Goal: Task Accomplishment & Management: Use online tool/utility

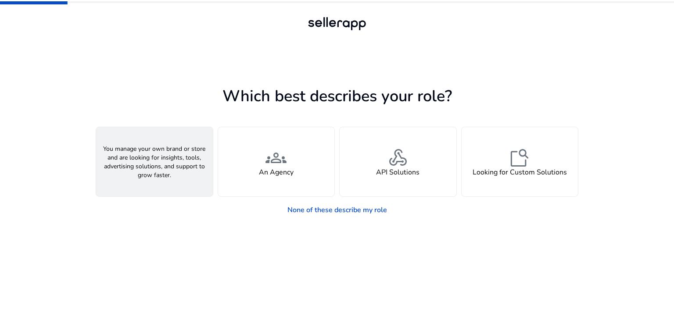
click at [149, 180] on div "person A Seller" at bounding box center [154, 161] width 117 height 69
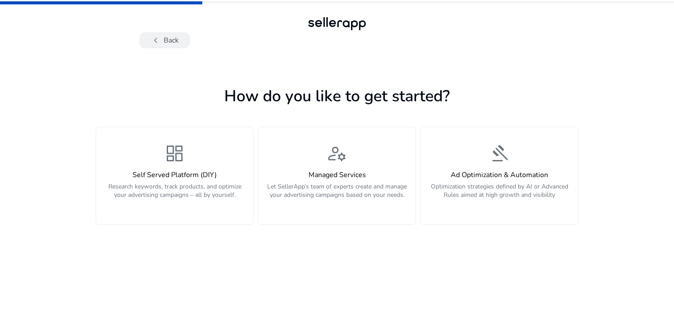
click at [165, 44] on button "chevron_left Back" at bounding box center [164, 40] width 50 height 16
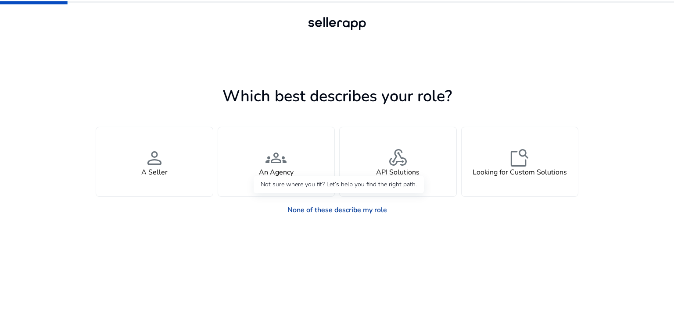
click at [324, 211] on link "None of these describe my role" at bounding box center [337, 210] width 114 height 18
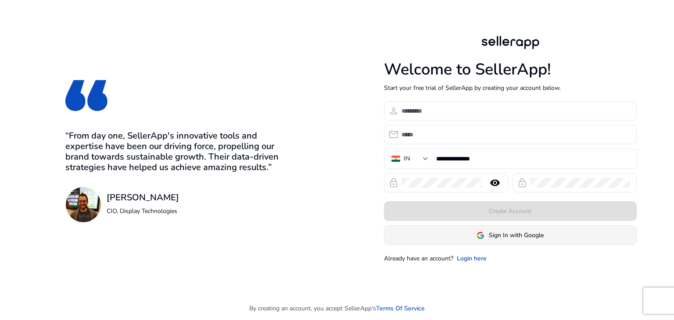
click at [502, 237] on span "Sign In with Google" at bounding box center [516, 235] width 55 height 9
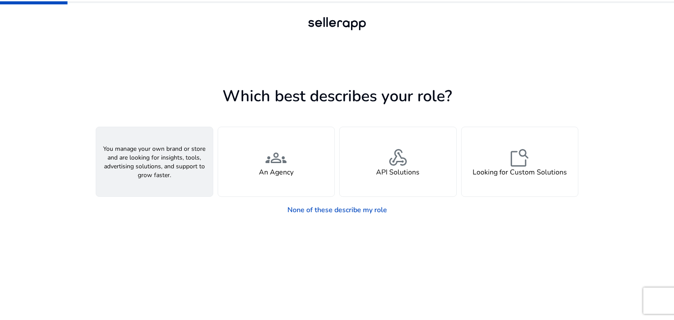
click at [159, 176] on h4 "A Seller" at bounding box center [154, 172] width 26 height 8
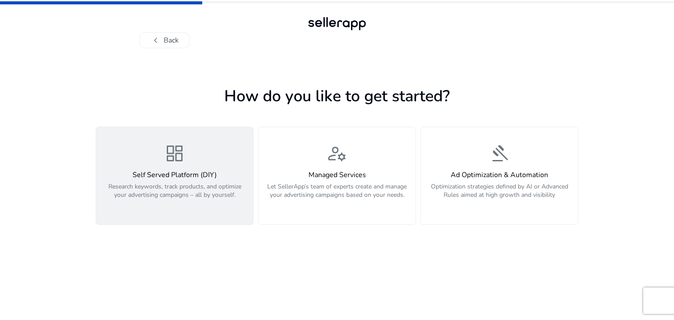
click at [195, 165] on div "dashboard Self Served Platform (DIY) Research keywords, track products, and opt…" at bounding box center [174, 176] width 146 height 66
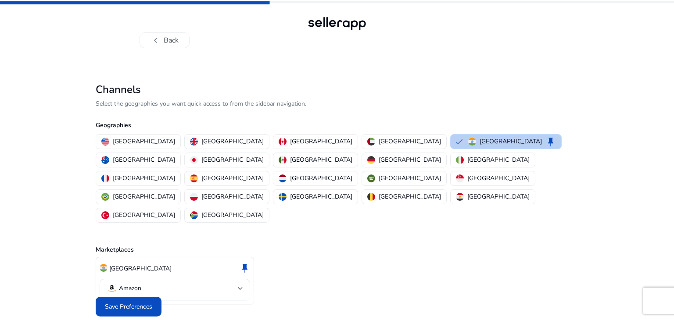
click at [468, 138] on div "India keep" at bounding box center [512, 141] width 88 height 11
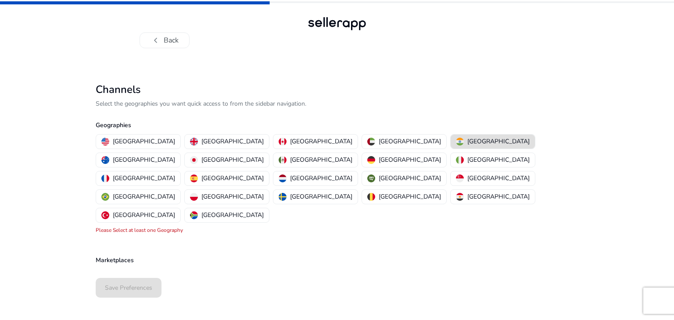
click at [467, 143] on p "[GEOGRAPHIC_DATA]" at bounding box center [498, 141] width 62 height 9
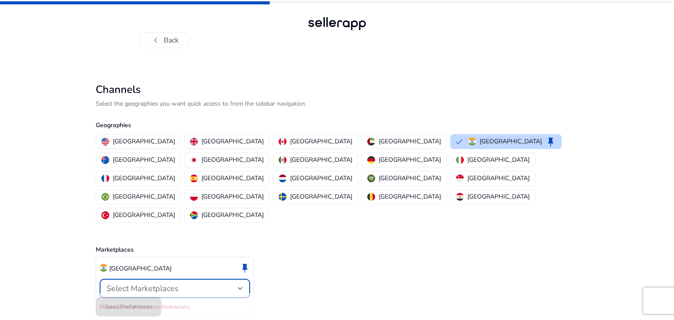
click at [143, 283] on span "Select Marketplaces" at bounding box center [143, 288] width 72 height 11
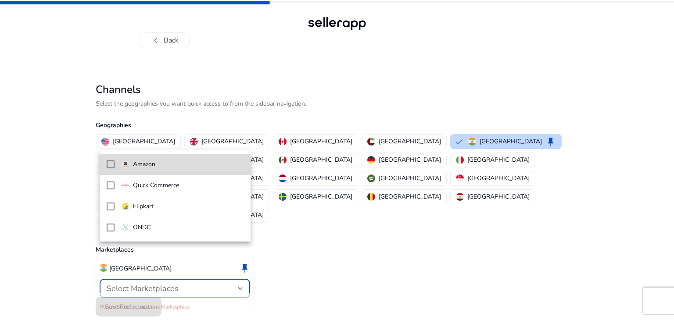
click at [153, 166] on p "Amazon" at bounding box center [144, 165] width 22 height 10
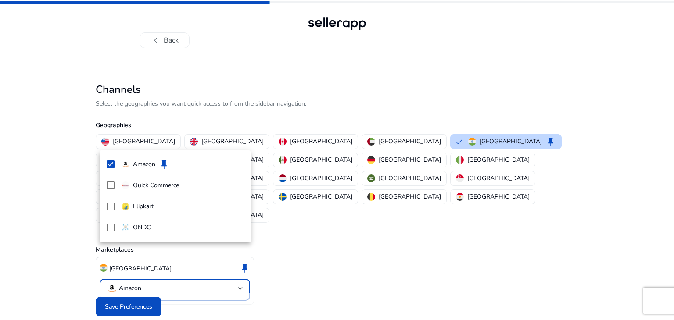
click at [135, 285] on div at bounding box center [337, 160] width 674 height 320
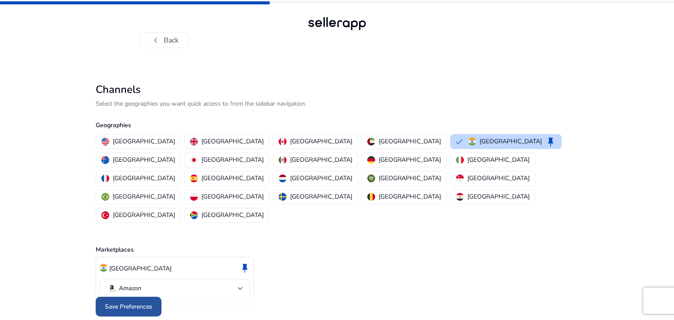
click at [128, 302] on span "Save Preferences" at bounding box center [128, 306] width 47 height 9
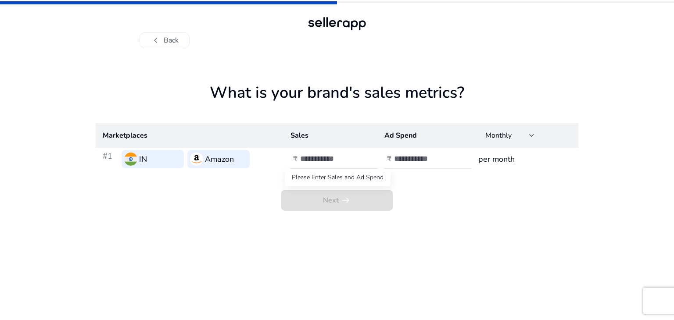
click at [320, 197] on span "Next arrow_right_alt" at bounding box center [337, 200] width 112 height 21
click at [328, 162] on input "number" at bounding box center [329, 159] width 59 height 10
type input "*"
type input "***"
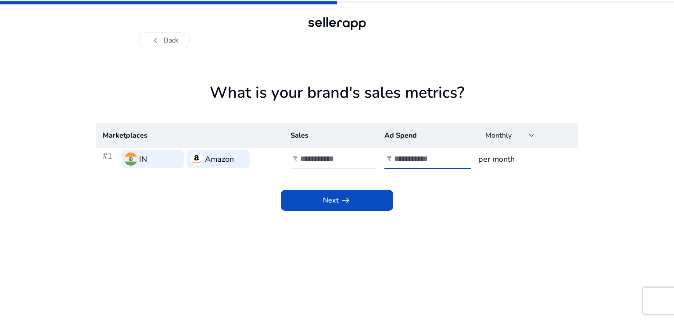
type input "**"
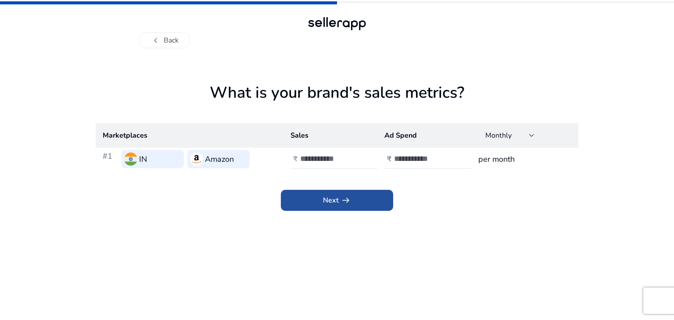
click at [326, 210] on span at bounding box center [337, 200] width 112 height 21
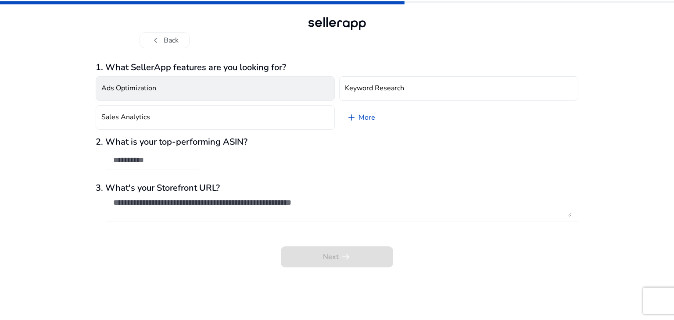
click at [218, 90] on button "Ads Optimization" at bounding box center [215, 88] width 239 height 25
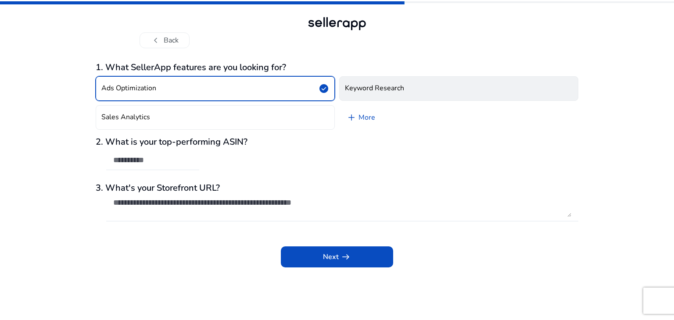
click at [361, 93] on h4 "Keyword Research" at bounding box center [374, 88] width 59 height 8
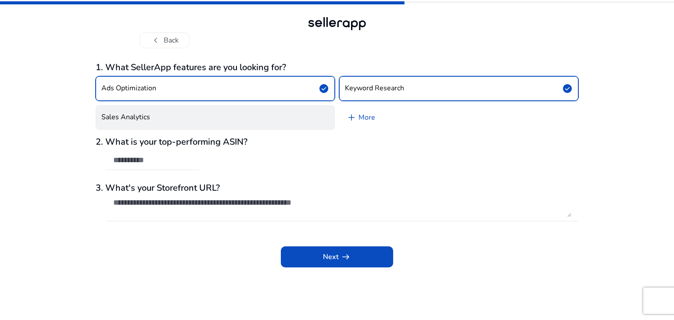
click at [191, 122] on button "Sales Analytics" at bounding box center [215, 117] width 239 height 25
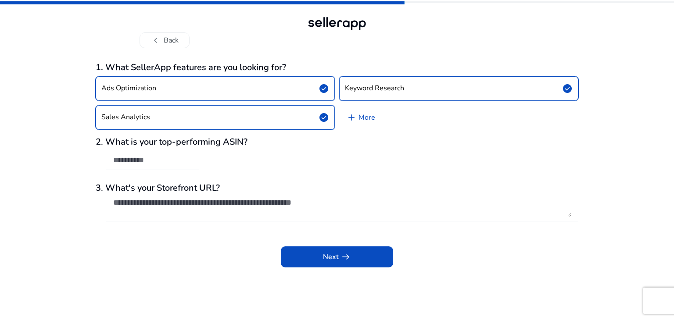
click at [163, 167] on div at bounding box center [152, 160] width 79 height 19
paste input "**********"
type input "**********"
click at [13, 160] on div "**********" at bounding box center [337, 160] width 674 height 320
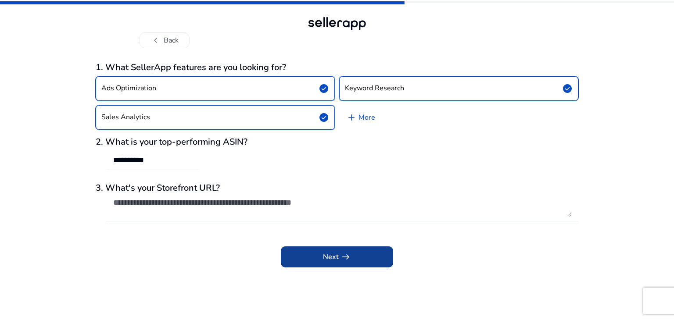
click at [323, 258] on span "Next arrow_right_alt" at bounding box center [337, 257] width 28 height 11
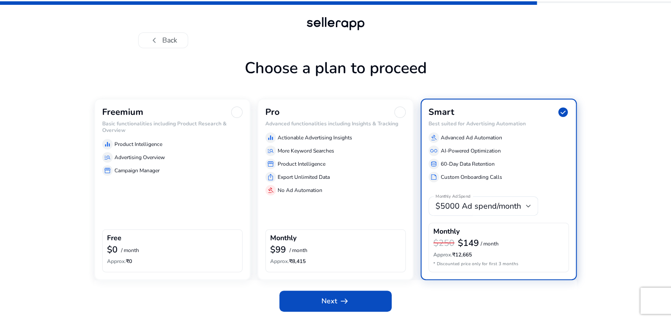
scroll to position [26, 0]
click at [157, 182] on div "Freemium Basic functionalities including Product Research & Overview equalizer …" at bounding box center [172, 189] width 156 height 181
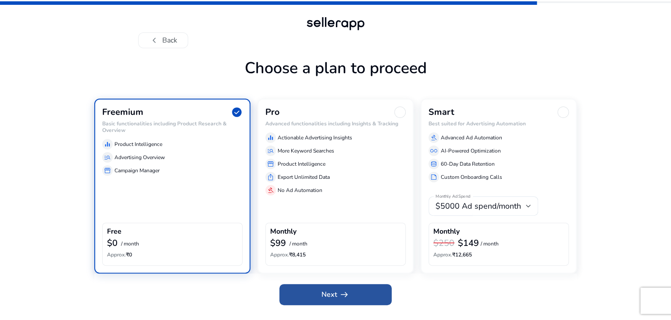
click at [332, 300] on span "Next arrow_right_alt" at bounding box center [335, 294] width 28 height 11
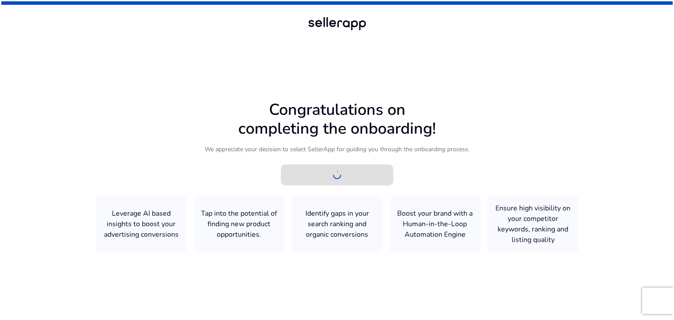
scroll to position [0, 0]
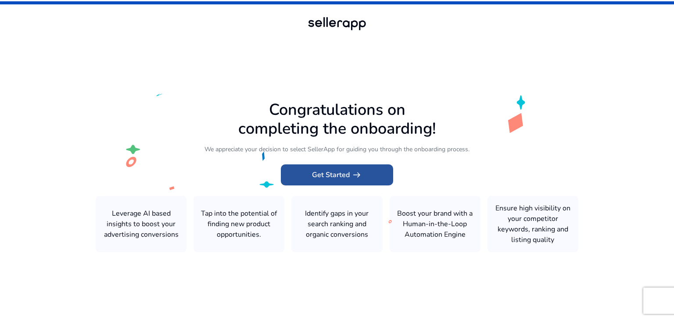
click at [326, 174] on span "Get Started arrow_right_alt" at bounding box center [337, 175] width 50 height 11
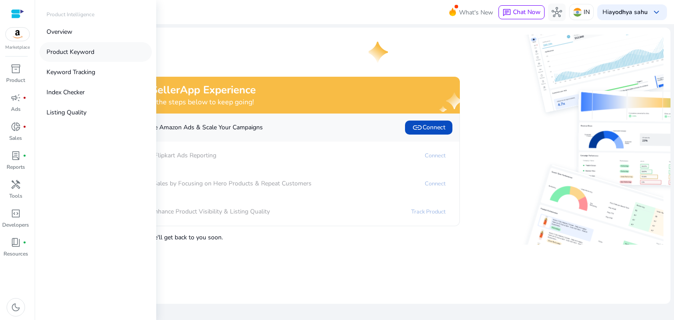
click at [90, 51] on p "Product Keyword" at bounding box center [70, 51] width 48 height 9
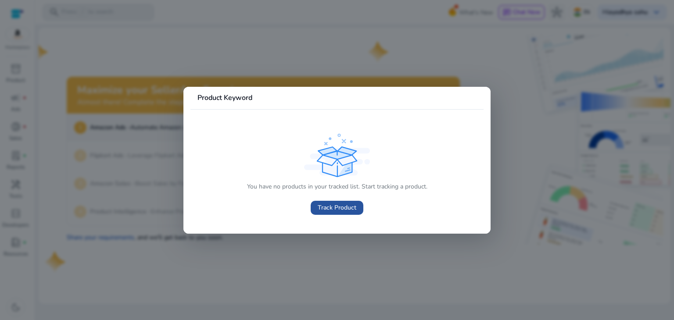
click at [333, 210] on span "Track Product" at bounding box center [336, 207] width 39 height 9
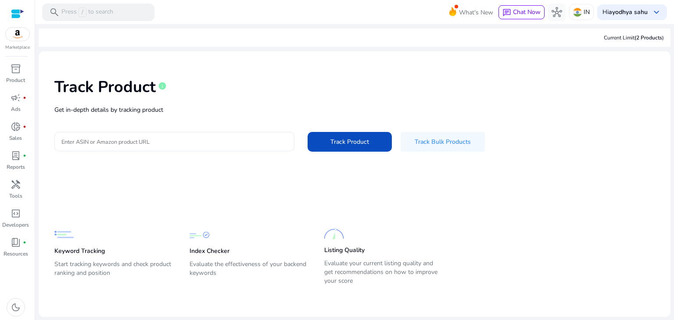
click at [172, 143] on input "Enter ASIN or Amazon product URL" at bounding box center [174, 142] width 226 height 10
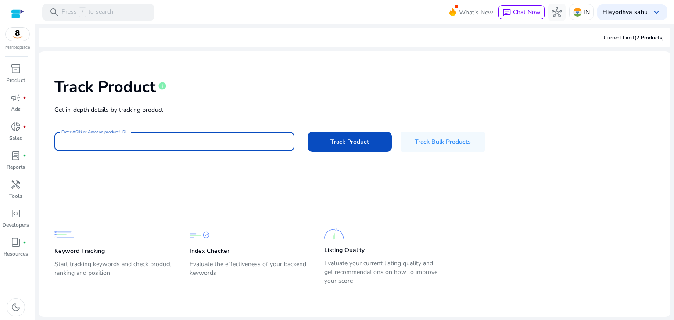
paste input "**********"
type input "**********"
click at [325, 141] on span at bounding box center [349, 141] width 84 height 21
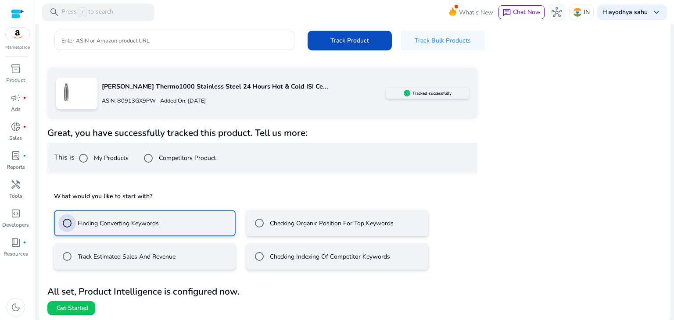
scroll to position [102, 0]
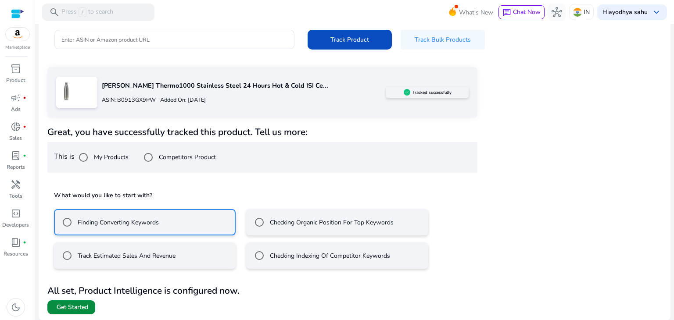
click at [65, 306] on span "Get Started" at bounding box center [73, 307] width 32 height 9
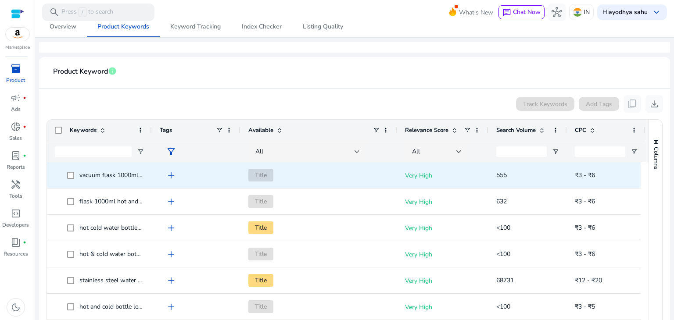
scroll to position [132, 0]
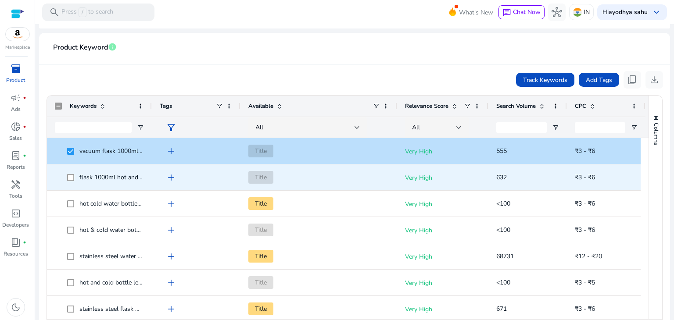
click at [74, 180] on span at bounding box center [73, 177] width 12 height 18
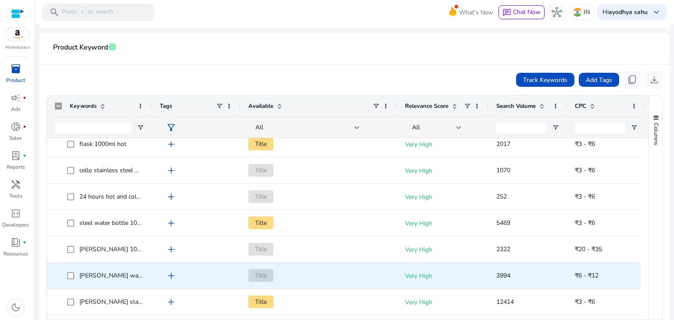
scroll to position [477, 0]
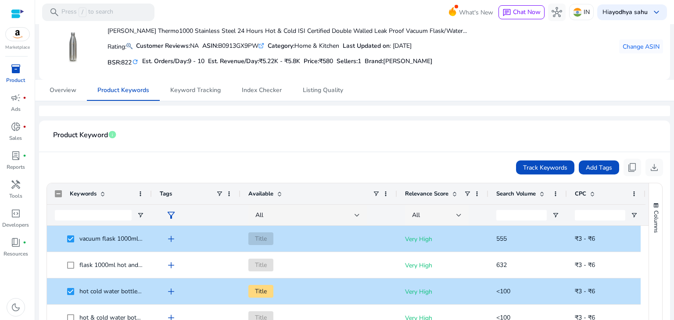
click at [423, 216] on div "All" at bounding box center [434, 215] width 44 height 10
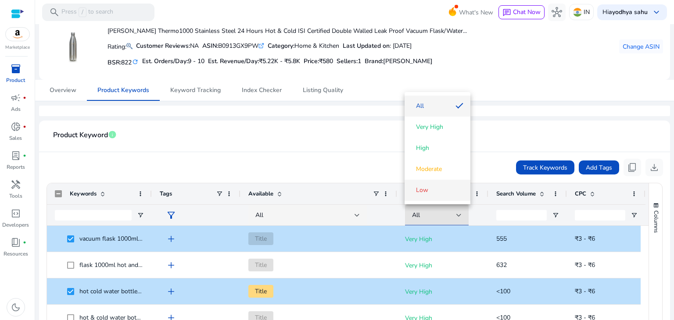
click at [420, 190] on span "Low" at bounding box center [422, 190] width 12 height 9
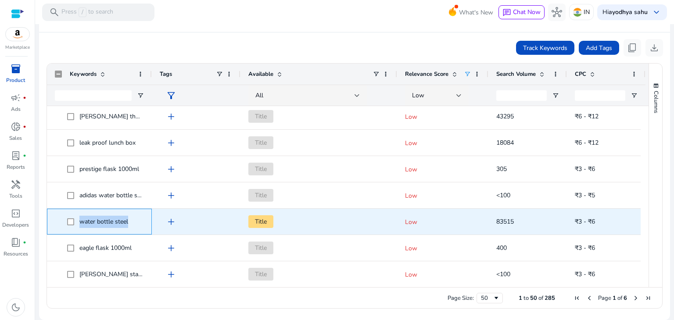
drag, startPoint x: 137, startPoint y: 220, endPoint x: 79, endPoint y: 223, distance: 57.9
click at [79, 223] on span "water bottle steel" at bounding box center [105, 222] width 77 height 18
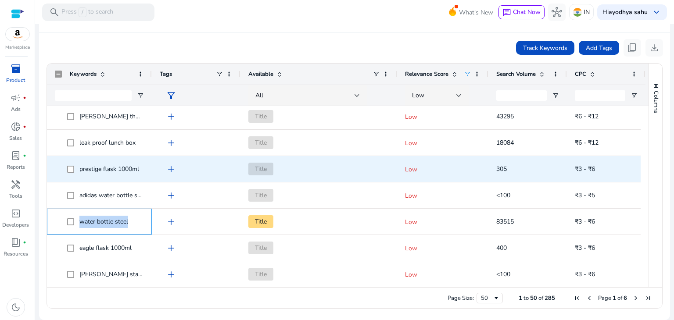
copy span "water bottle steel"
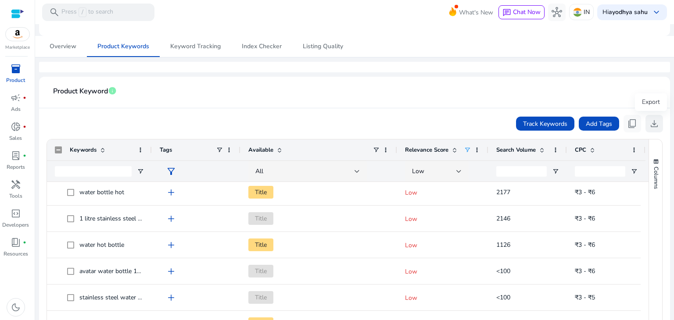
click at [649, 124] on span "download" at bounding box center [654, 123] width 11 height 11
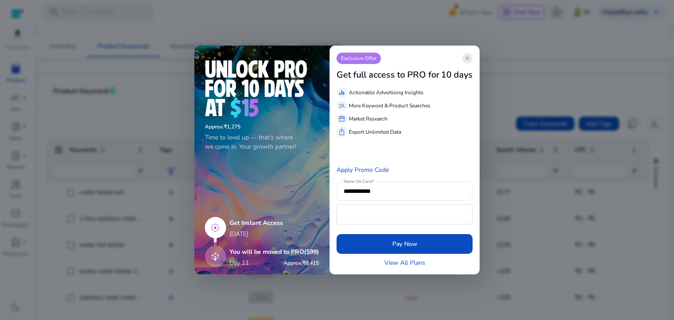
click at [467, 57] on span "close" at bounding box center [467, 58] width 7 height 7
